Goal: Feedback & Contribution: Leave review/rating

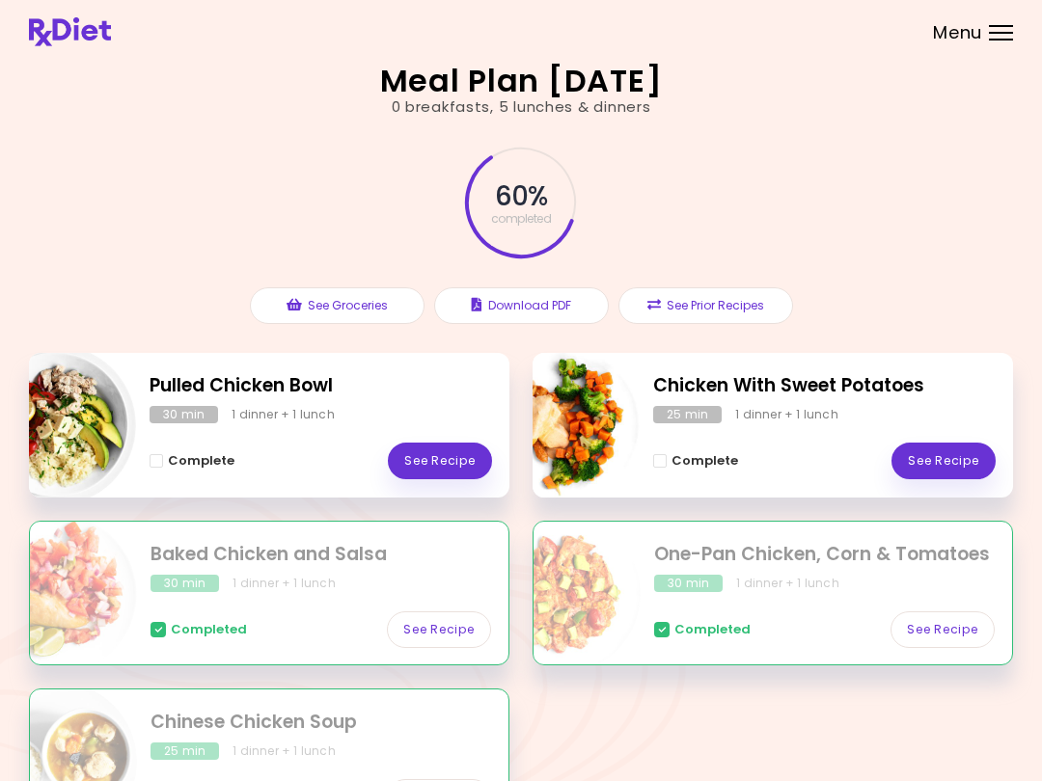
click at [957, 455] on link "See Recipe" at bounding box center [943, 461] width 104 height 37
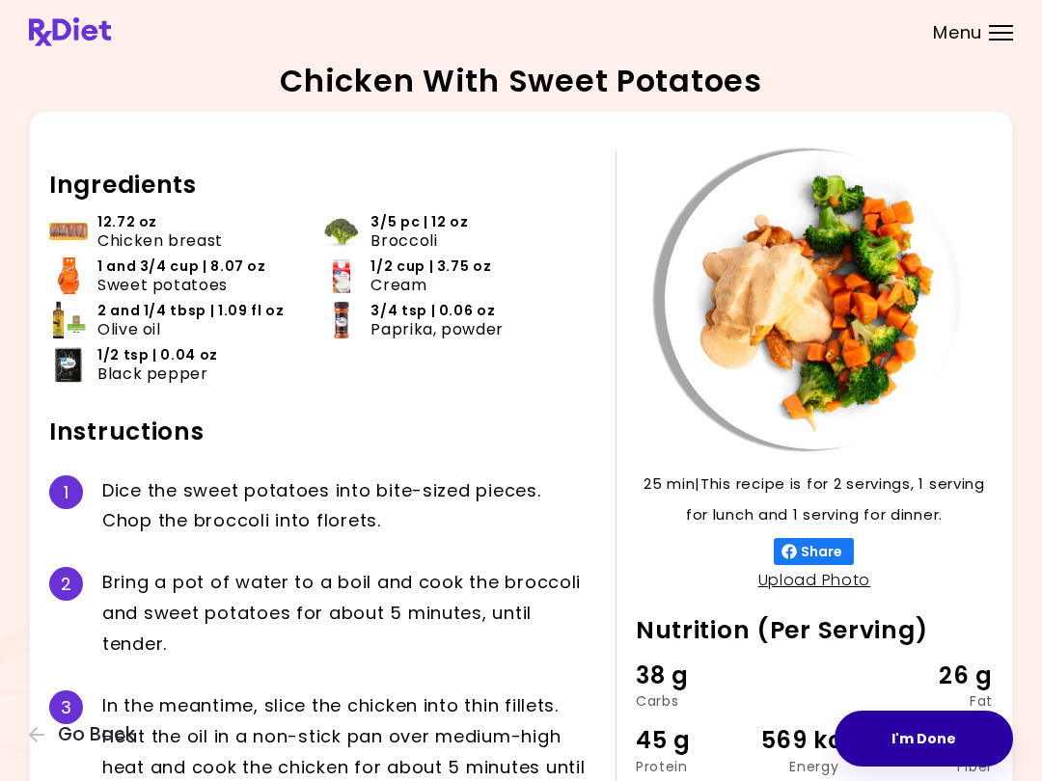
click at [940, 733] on button "I'm Done" at bounding box center [923, 739] width 178 height 56
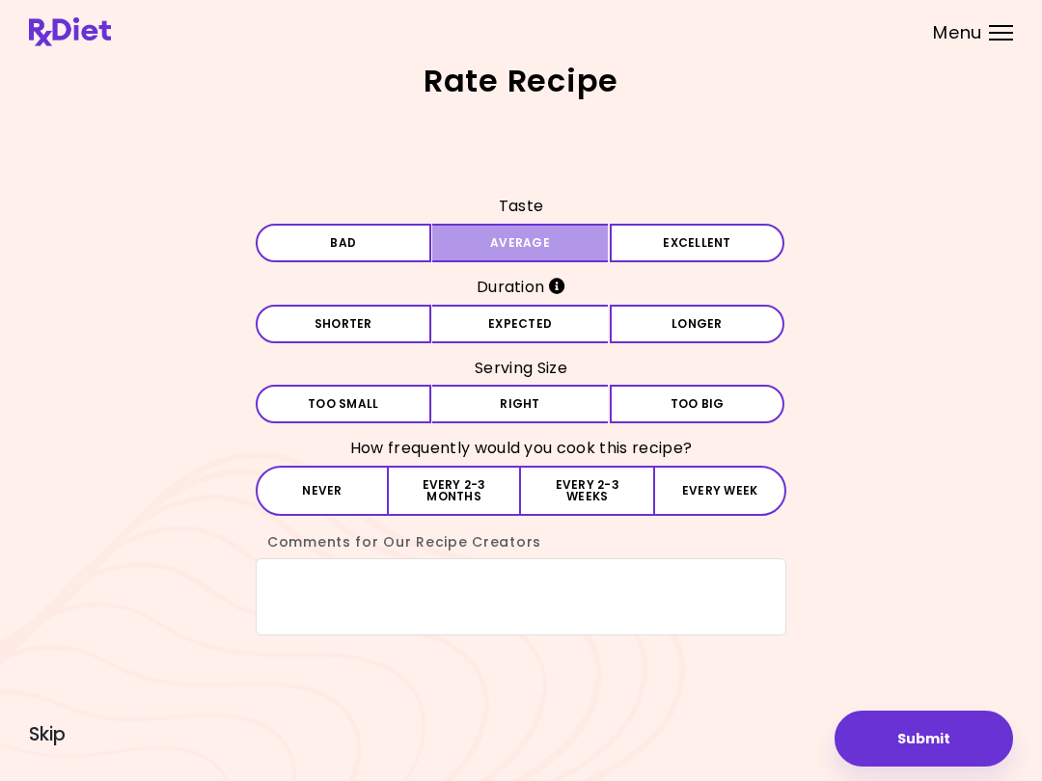
click at [603, 239] on button "Average" at bounding box center [520, 243] width 176 height 39
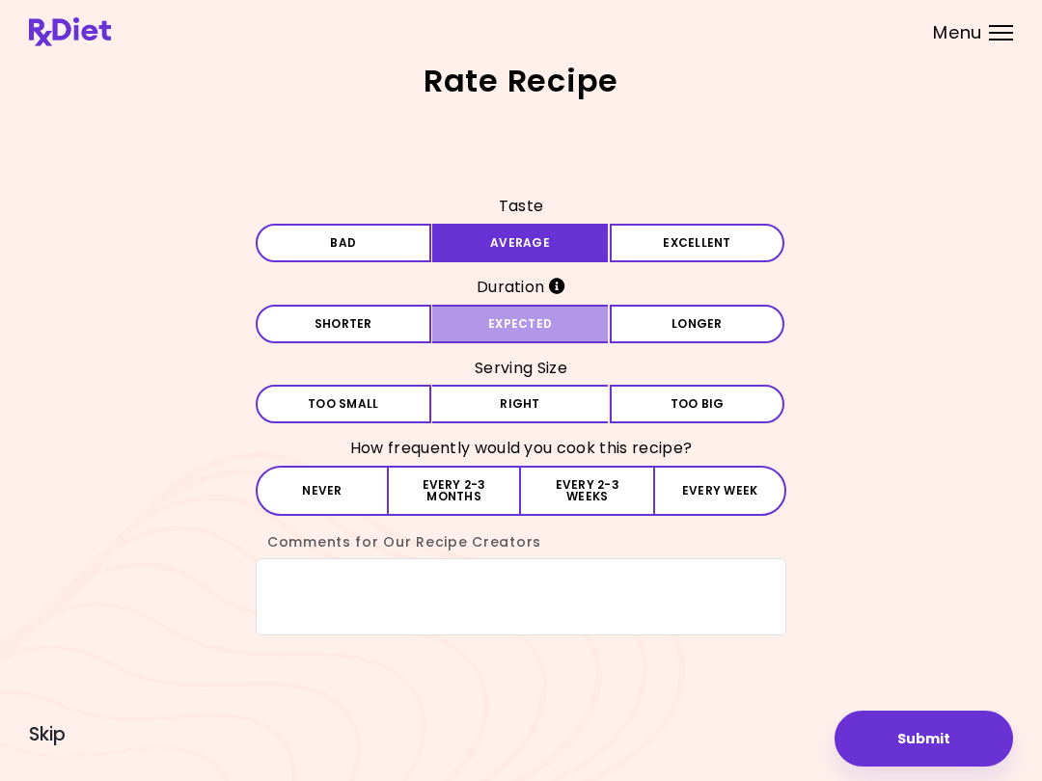
click at [587, 327] on button "Expected" at bounding box center [520, 324] width 176 height 39
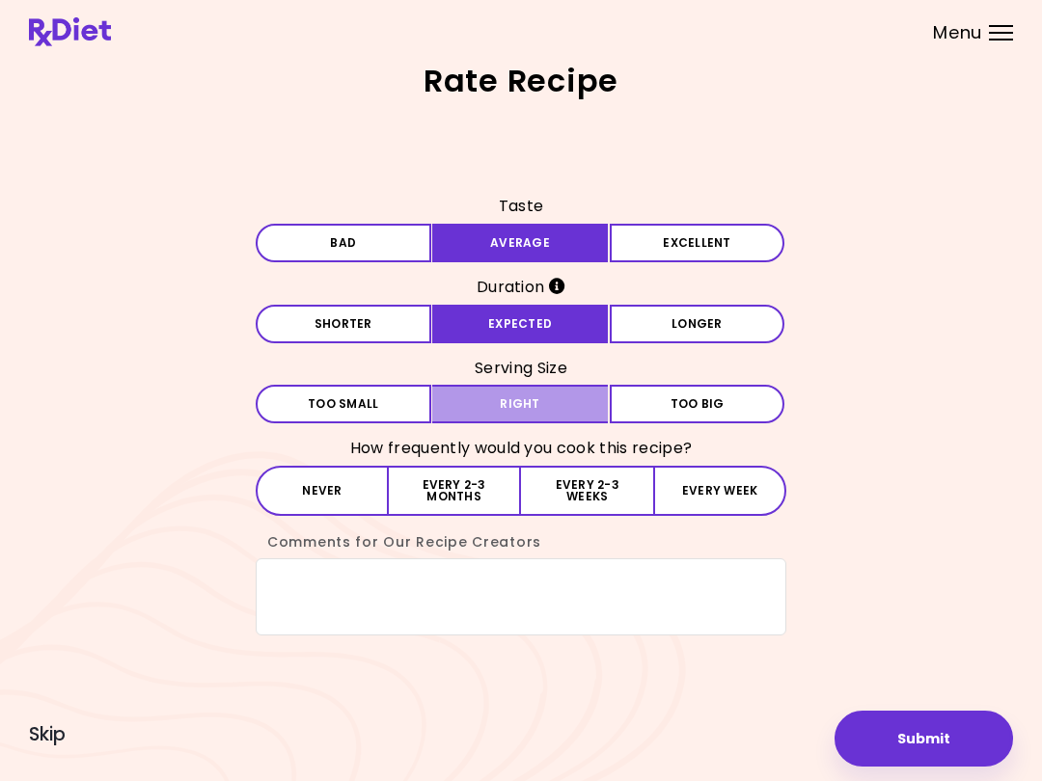
click at [587, 407] on button "Right" at bounding box center [520, 404] width 176 height 39
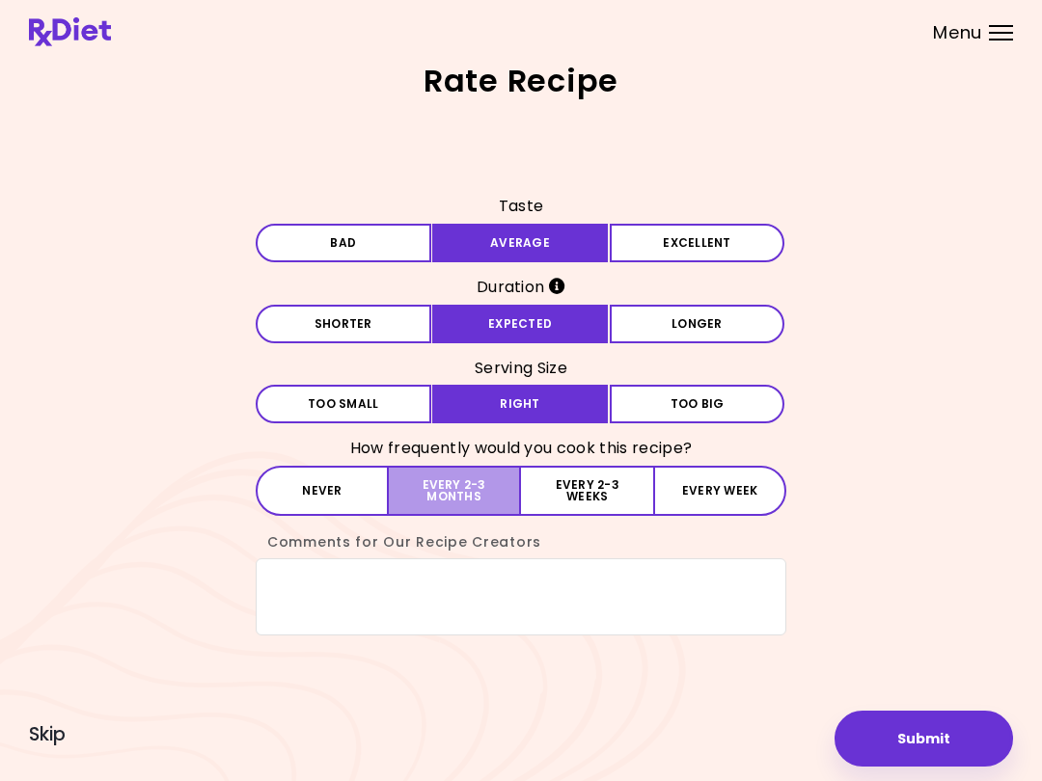
click at [488, 482] on button "Every 2-3 months" at bounding box center [455, 491] width 132 height 50
click at [949, 735] on button "Submit" at bounding box center [923, 739] width 178 height 56
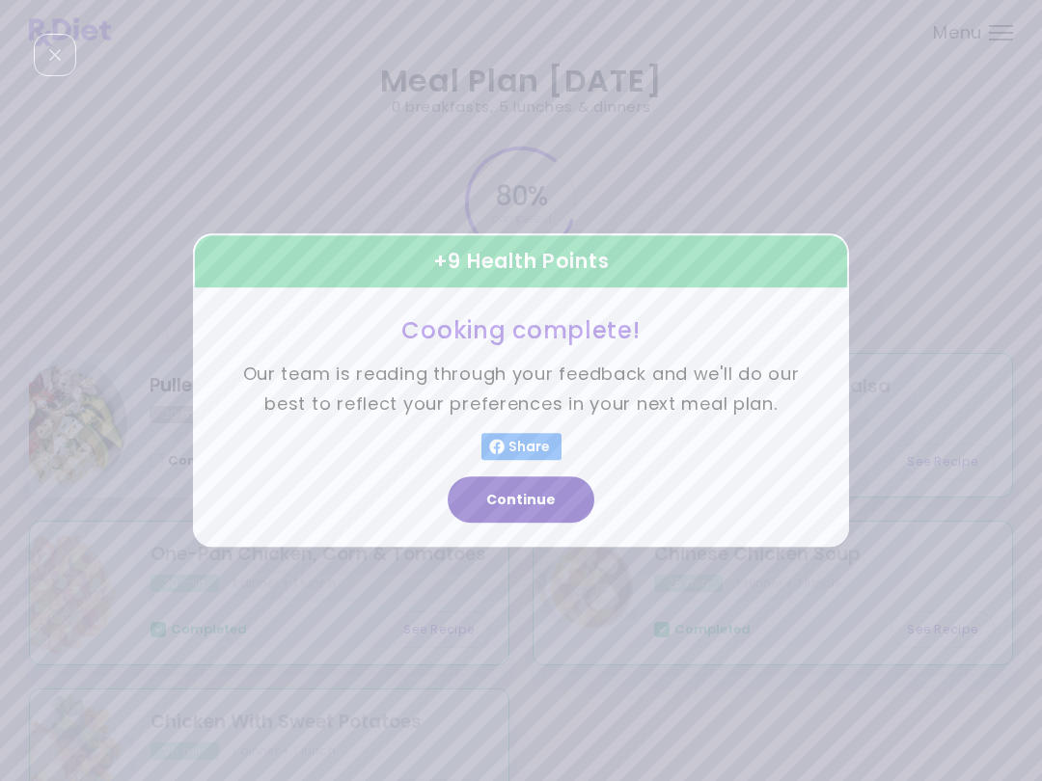
click at [550, 485] on button "Continue" at bounding box center [521, 501] width 147 height 46
